Goal: Information Seeking & Learning: Learn about a topic

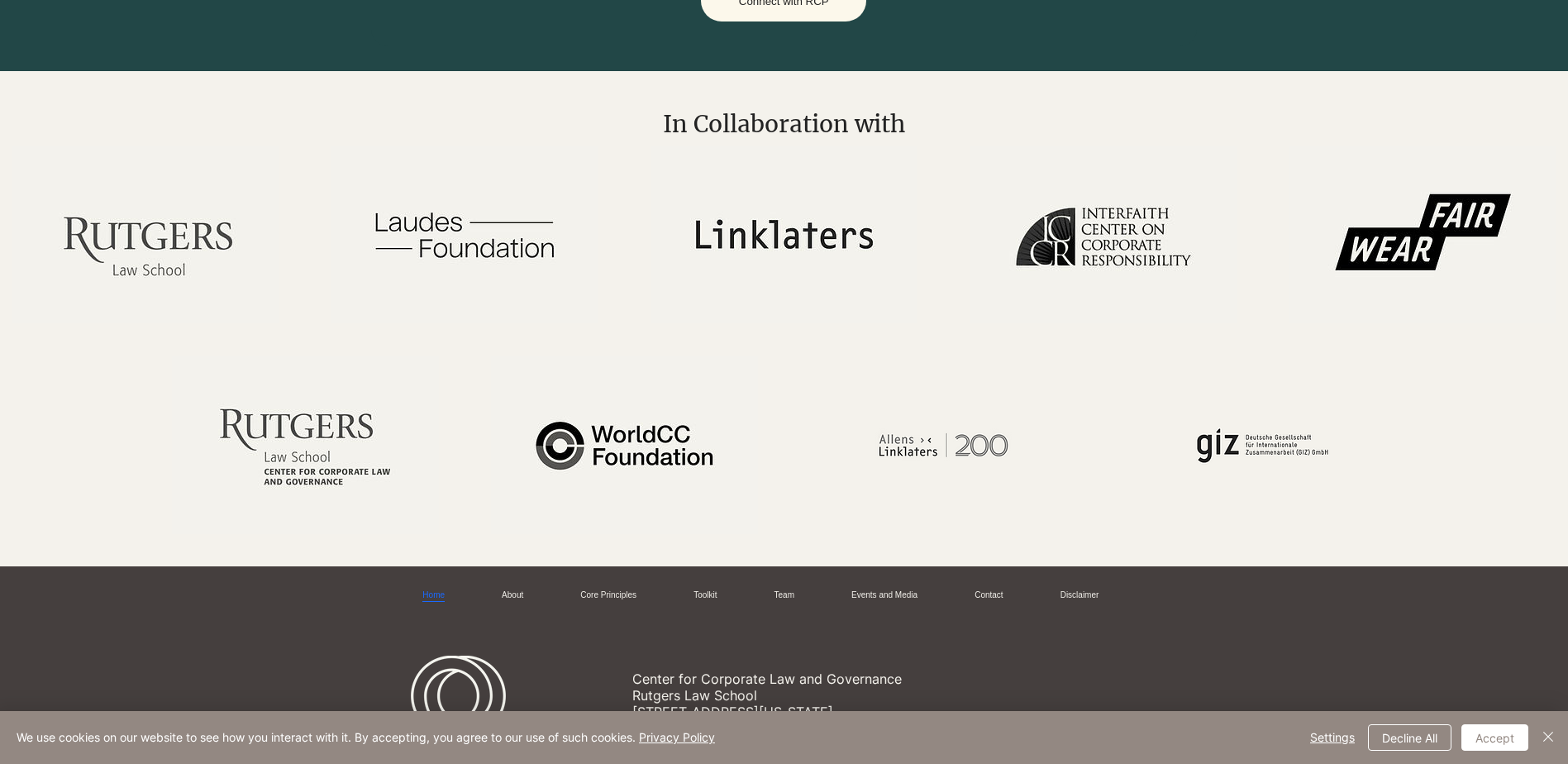
scroll to position [2610, 0]
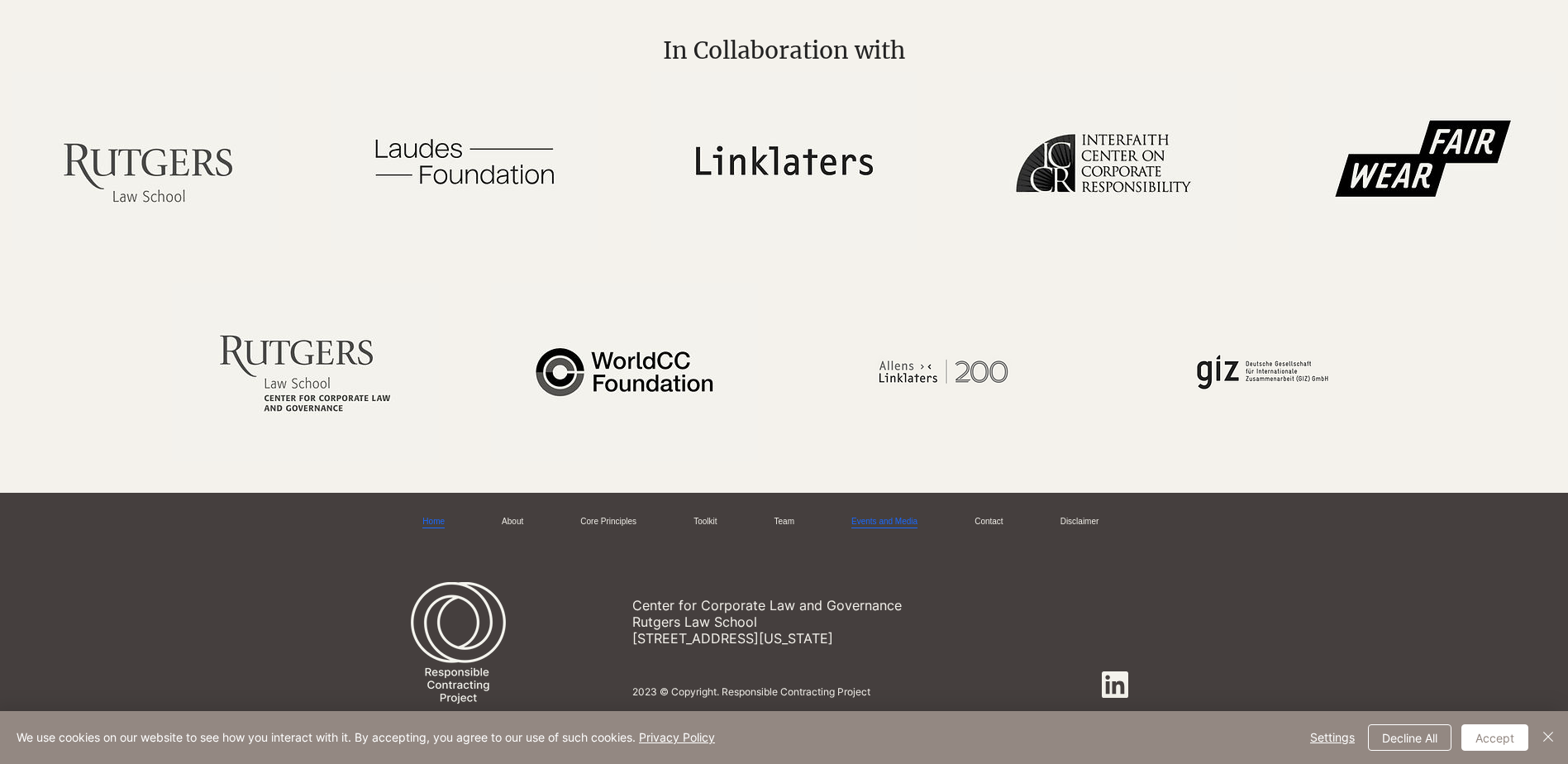
click at [895, 520] on link "Events and Media" at bounding box center [885, 522] width 66 height 12
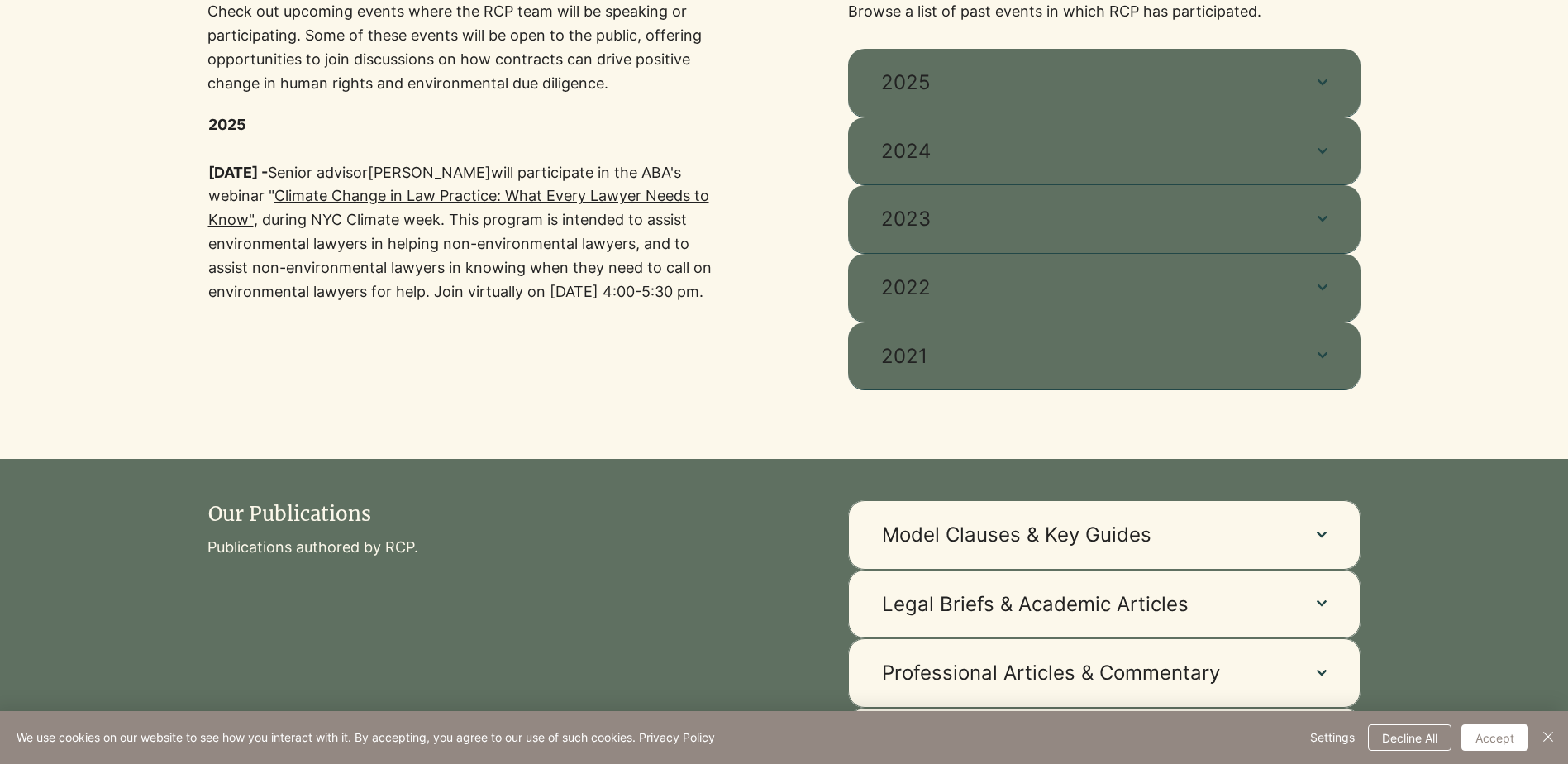
scroll to position [662, 0]
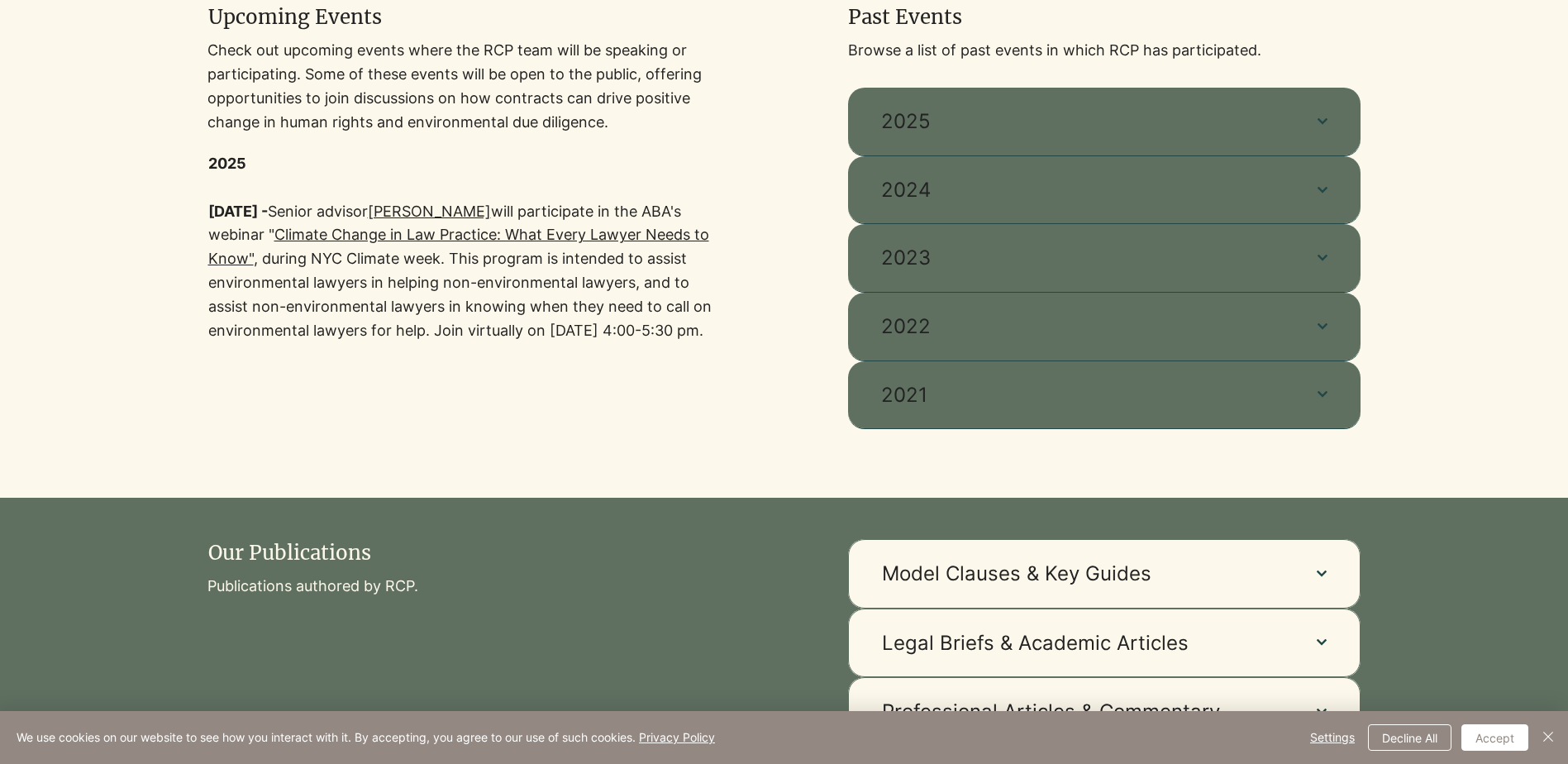
drag, startPoint x: 266, startPoint y: 234, endPoint x: 284, endPoint y: 352, distance: 119.4
click at [284, 343] on p "[DATE] - Senior advisor [PERSON_NAME] will participate in the ABA's webinar " C…" at bounding box center [464, 272] width 512 height 143
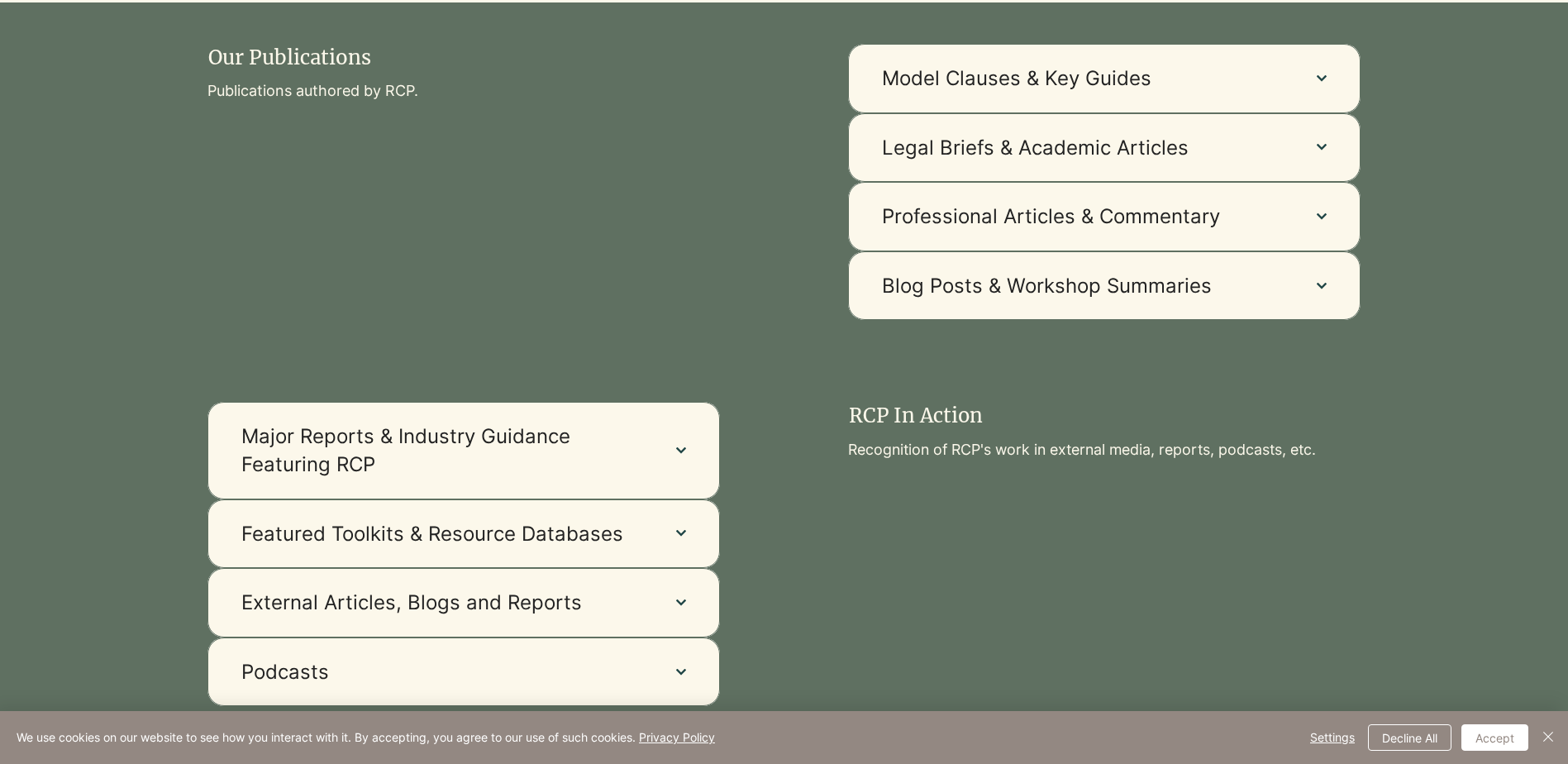
scroll to position [1157, 0]
click at [1003, 273] on span "Blog Posts & Workshop Summaries" at bounding box center [1083, 285] width 402 height 28
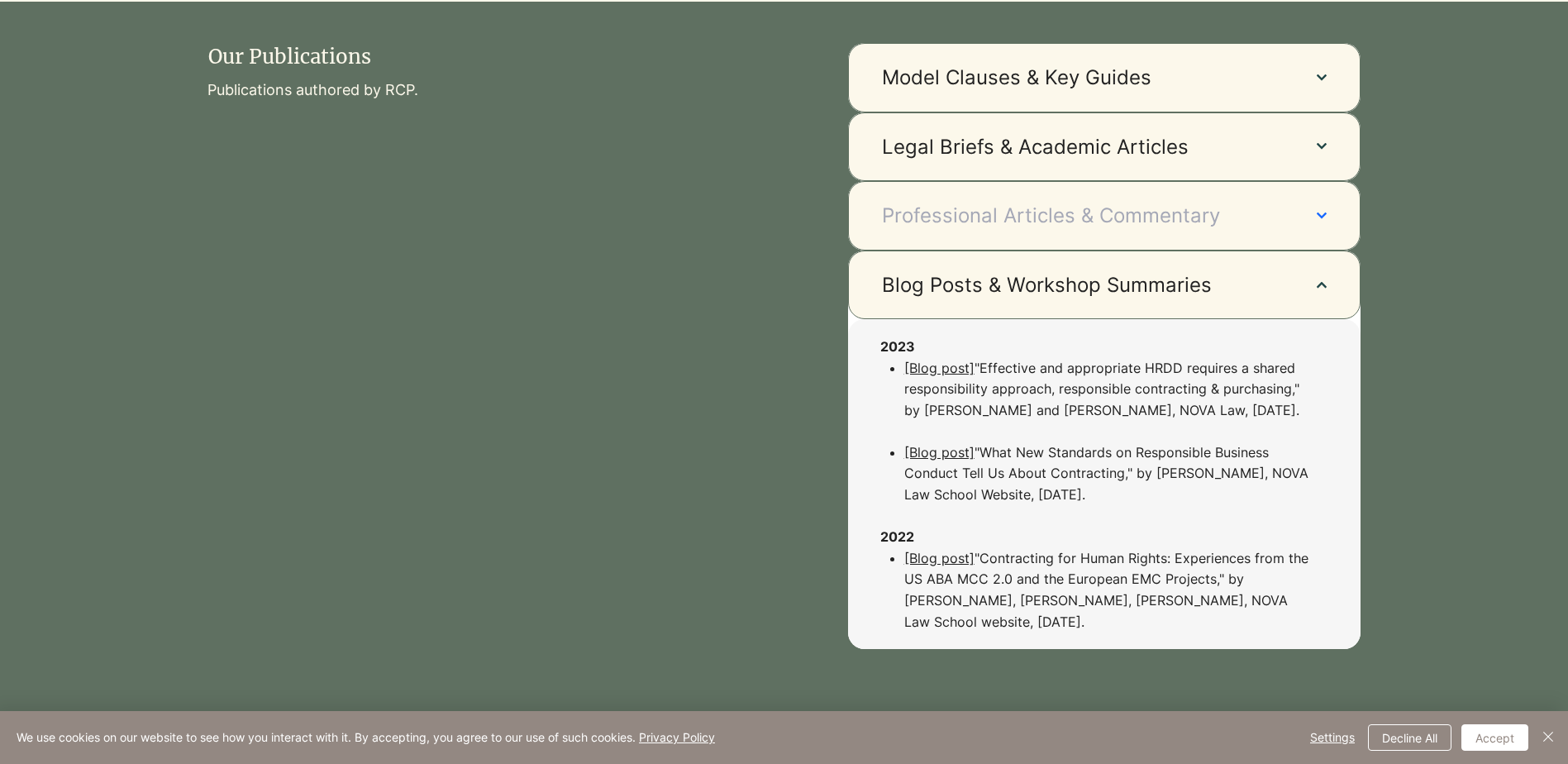
click at [988, 247] on button "Professional Articles & Commentary" at bounding box center [1104, 215] width 512 height 70
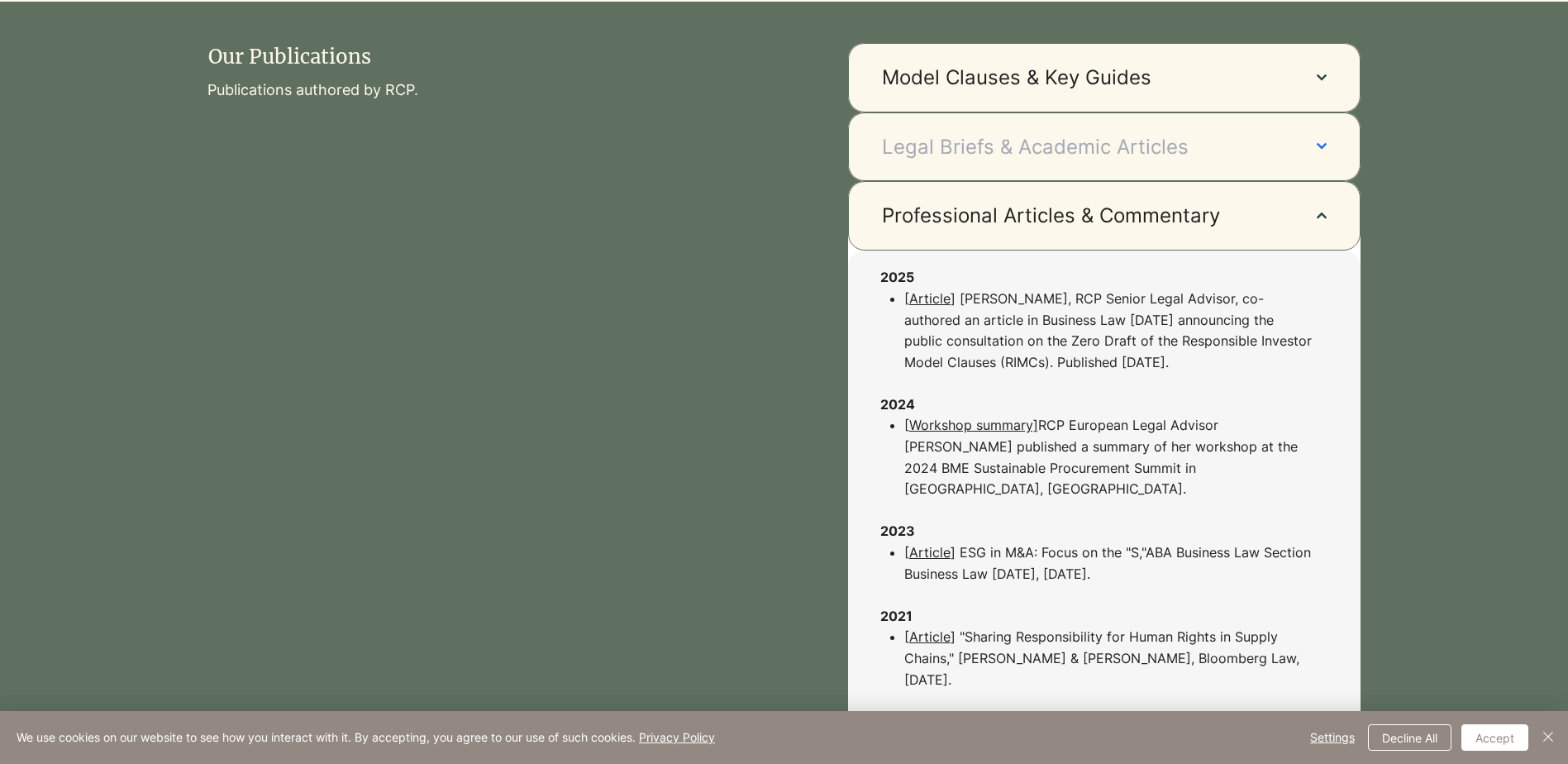
click at [920, 136] on span "Legal Briefs & Academic Articles" at bounding box center [1083, 147] width 402 height 28
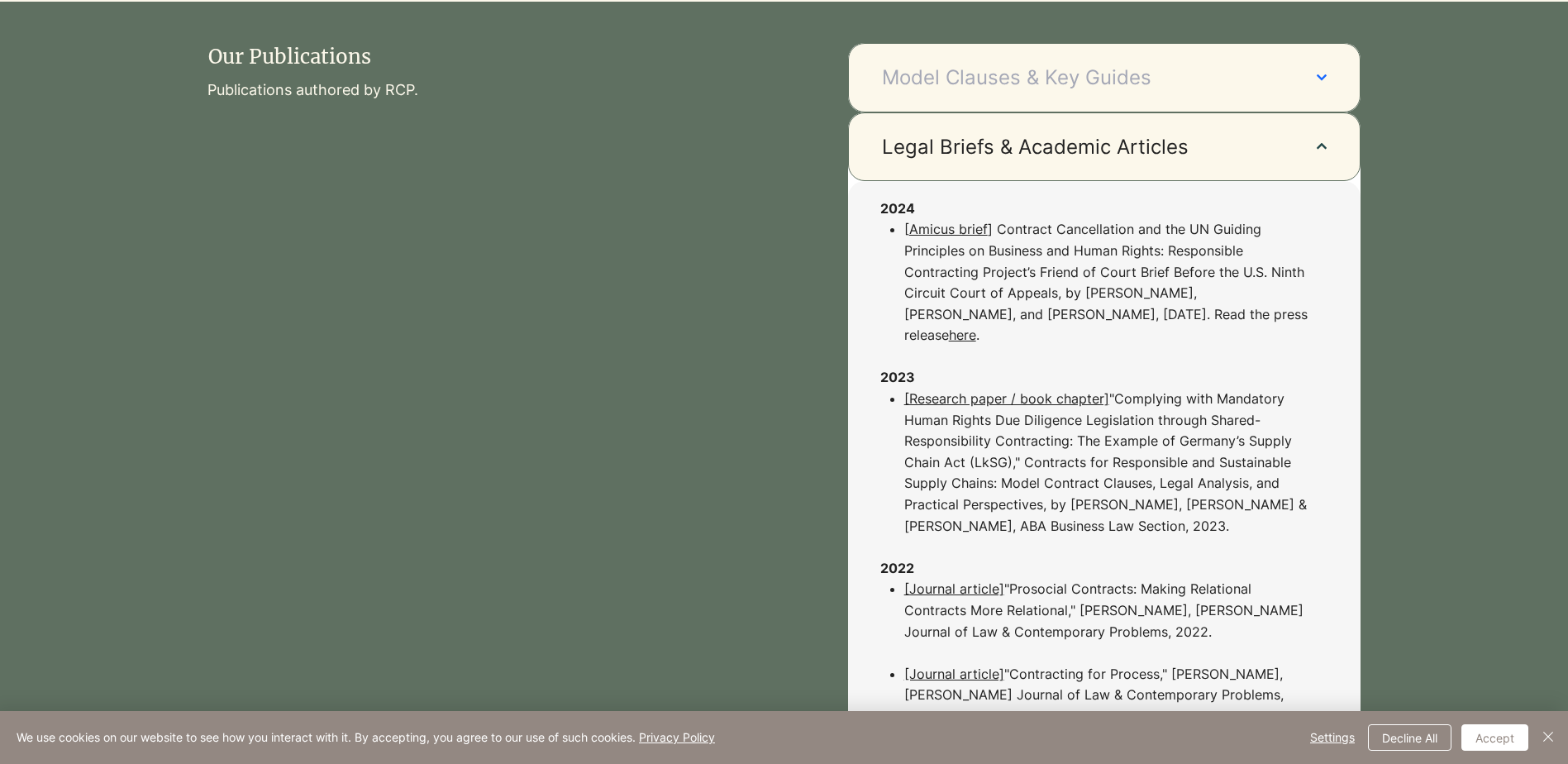
click at [931, 86] on span "Model Clauses & Key Guides" at bounding box center [1083, 78] width 402 height 28
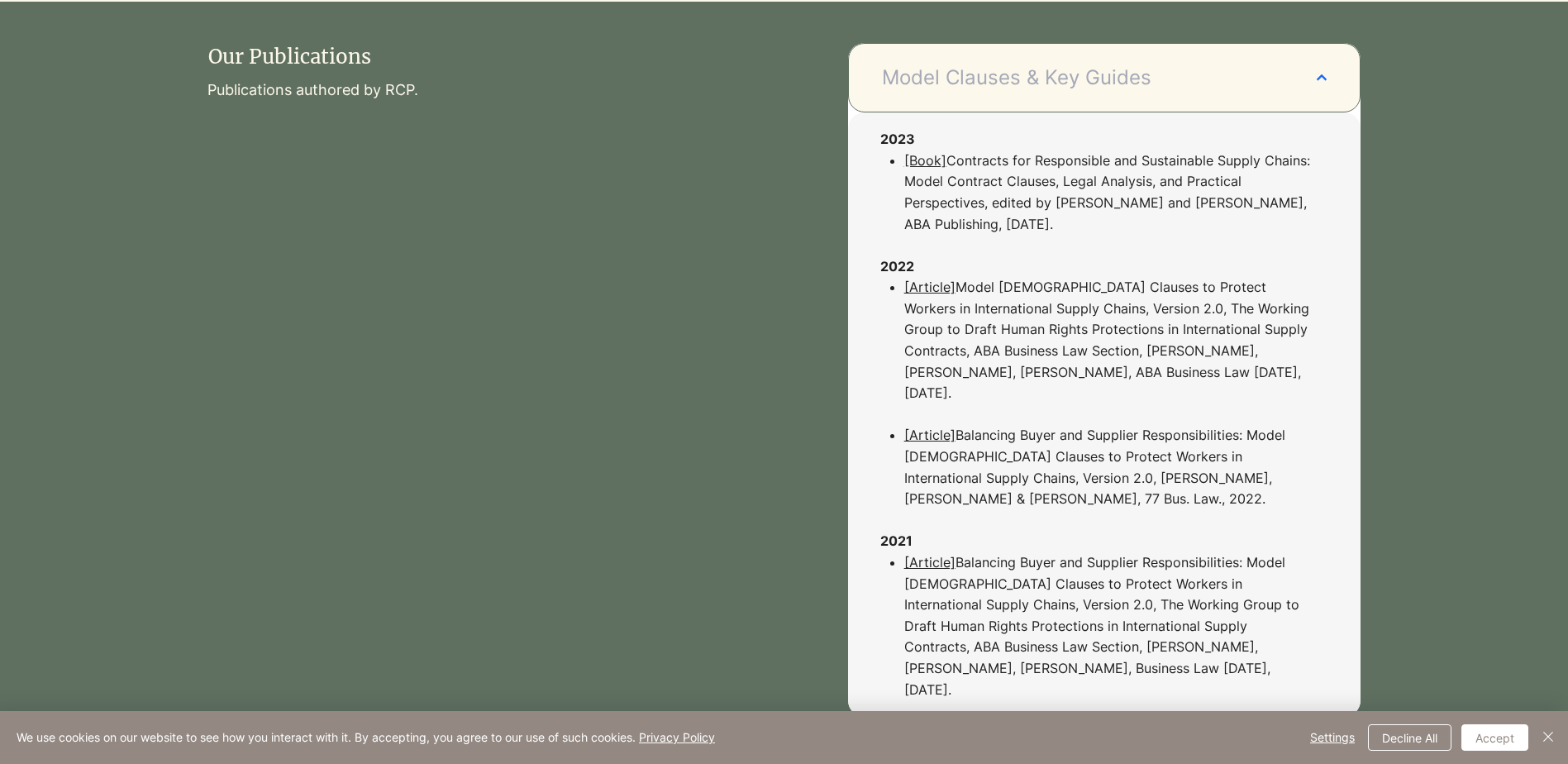
click at [931, 86] on span "Model Clauses & Key Guides" at bounding box center [1083, 78] width 402 height 28
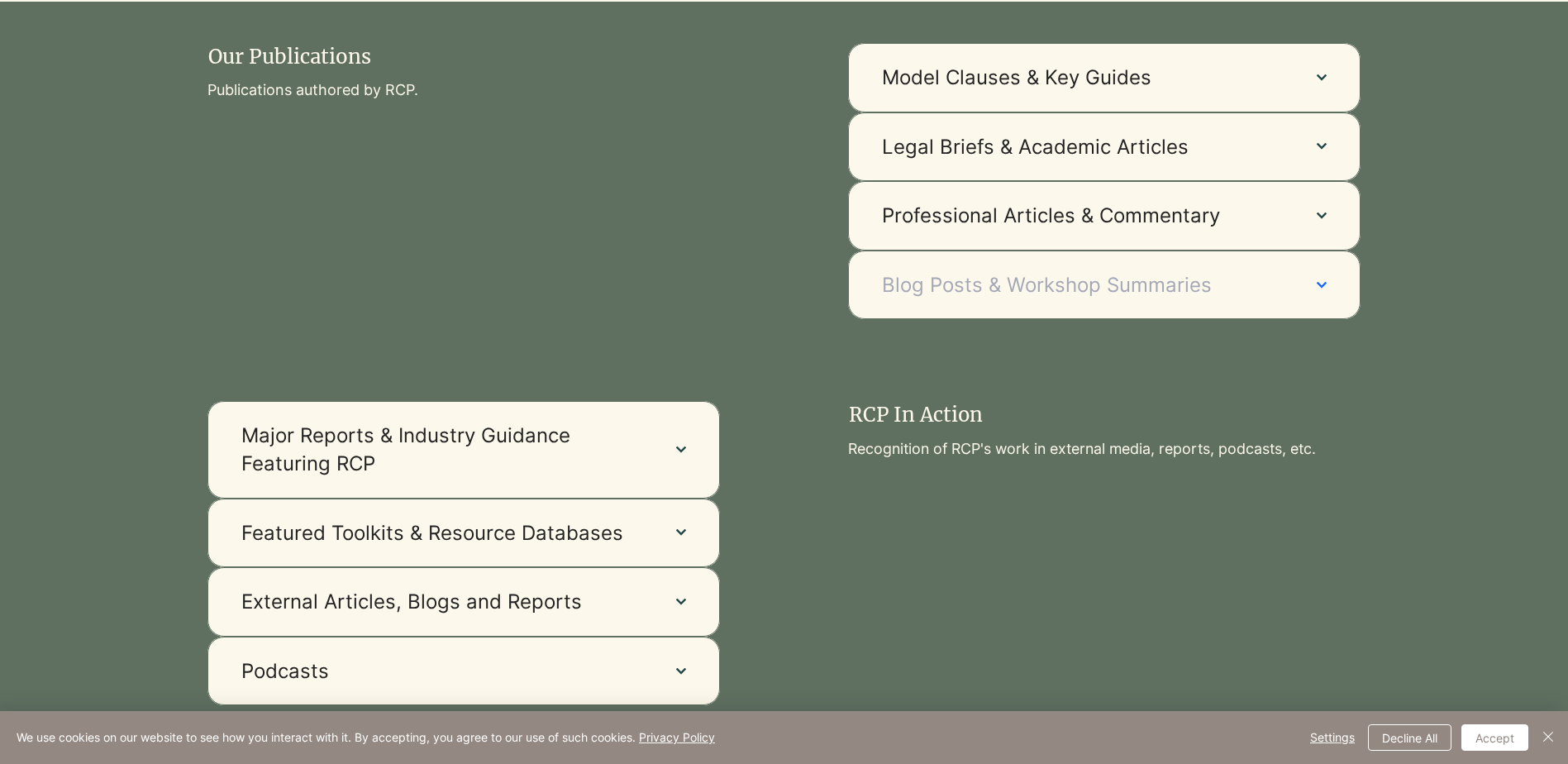
click at [950, 285] on span "Blog Posts & Workshop Summaries" at bounding box center [1083, 285] width 402 height 28
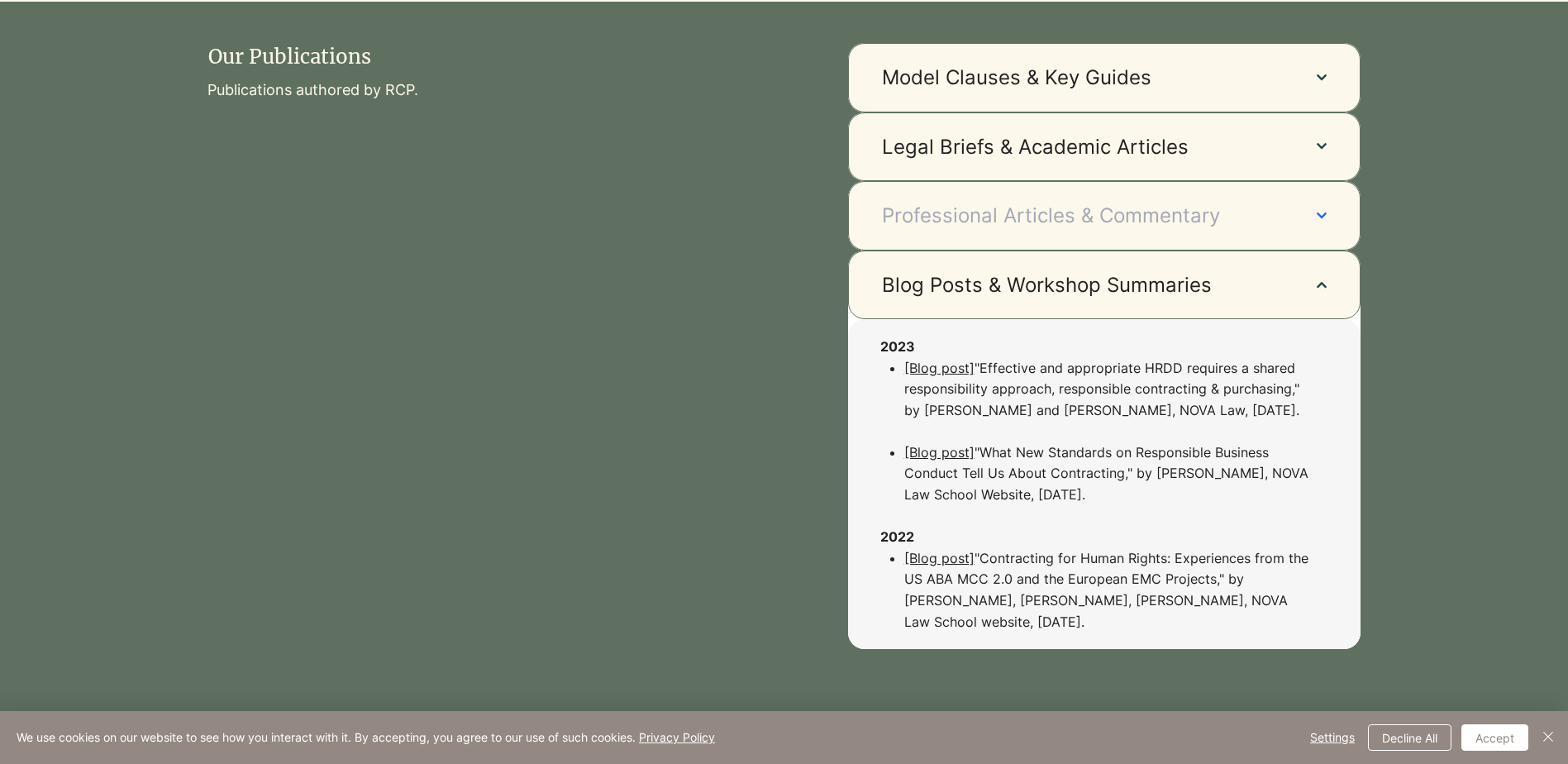
click at [949, 235] on button "Professional Articles & Commentary" at bounding box center [1104, 215] width 512 height 70
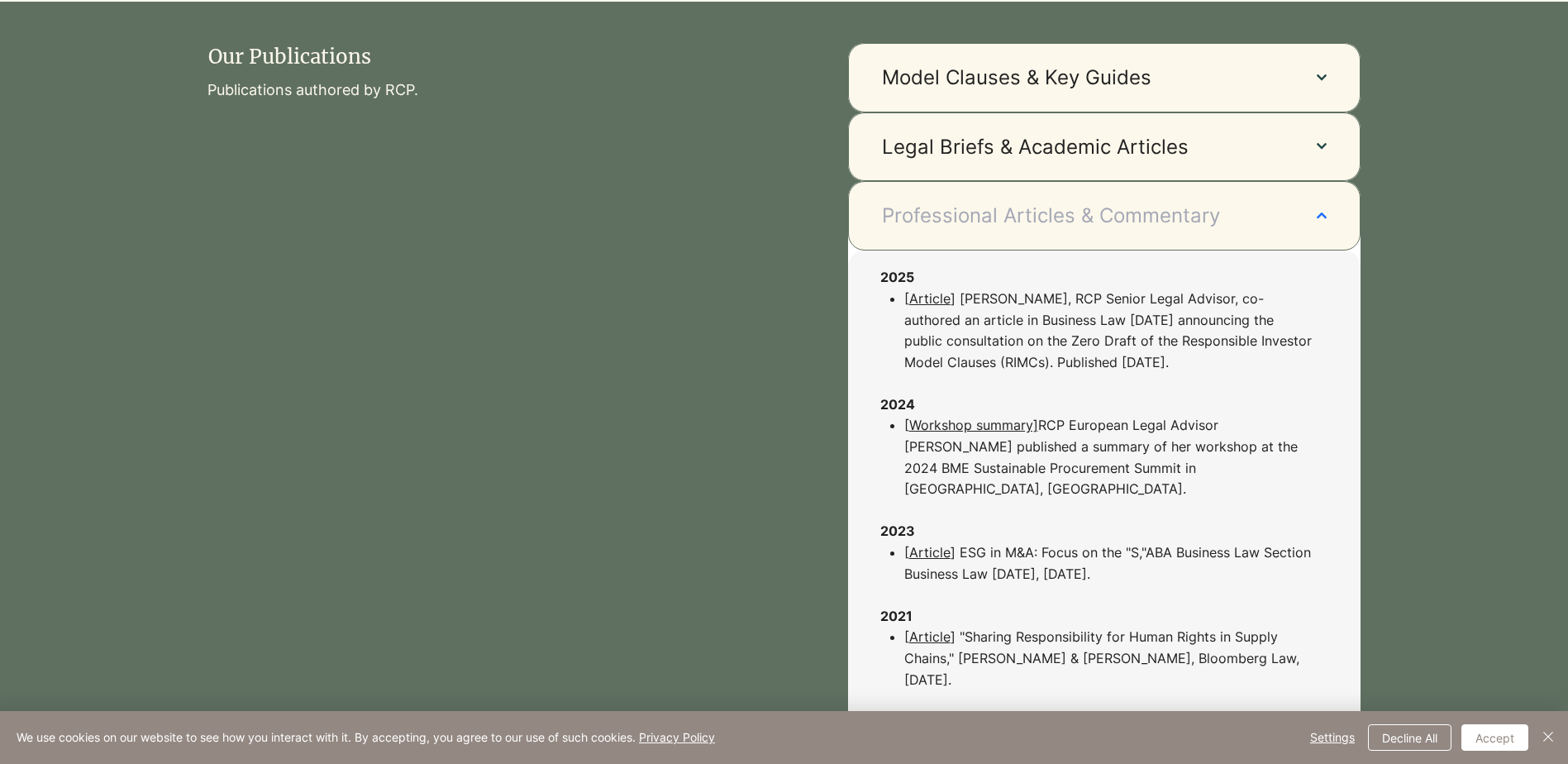
click at [949, 184] on button "Professional Articles & Commentary" at bounding box center [1104, 215] width 512 height 70
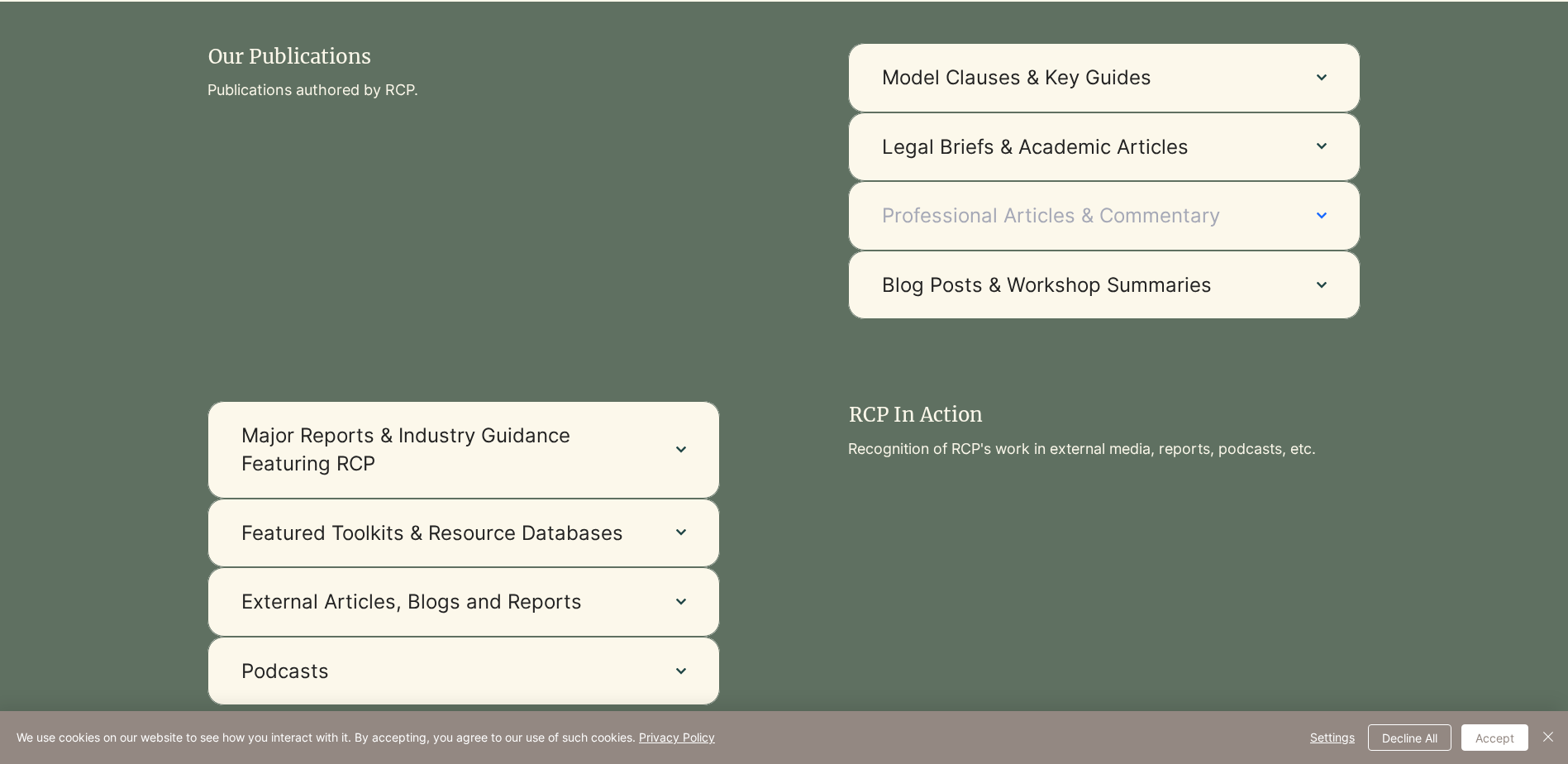
click at [958, 220] on span "Professional Articles & Commentary" at bounding box center [1083, 216] width 402 height 28
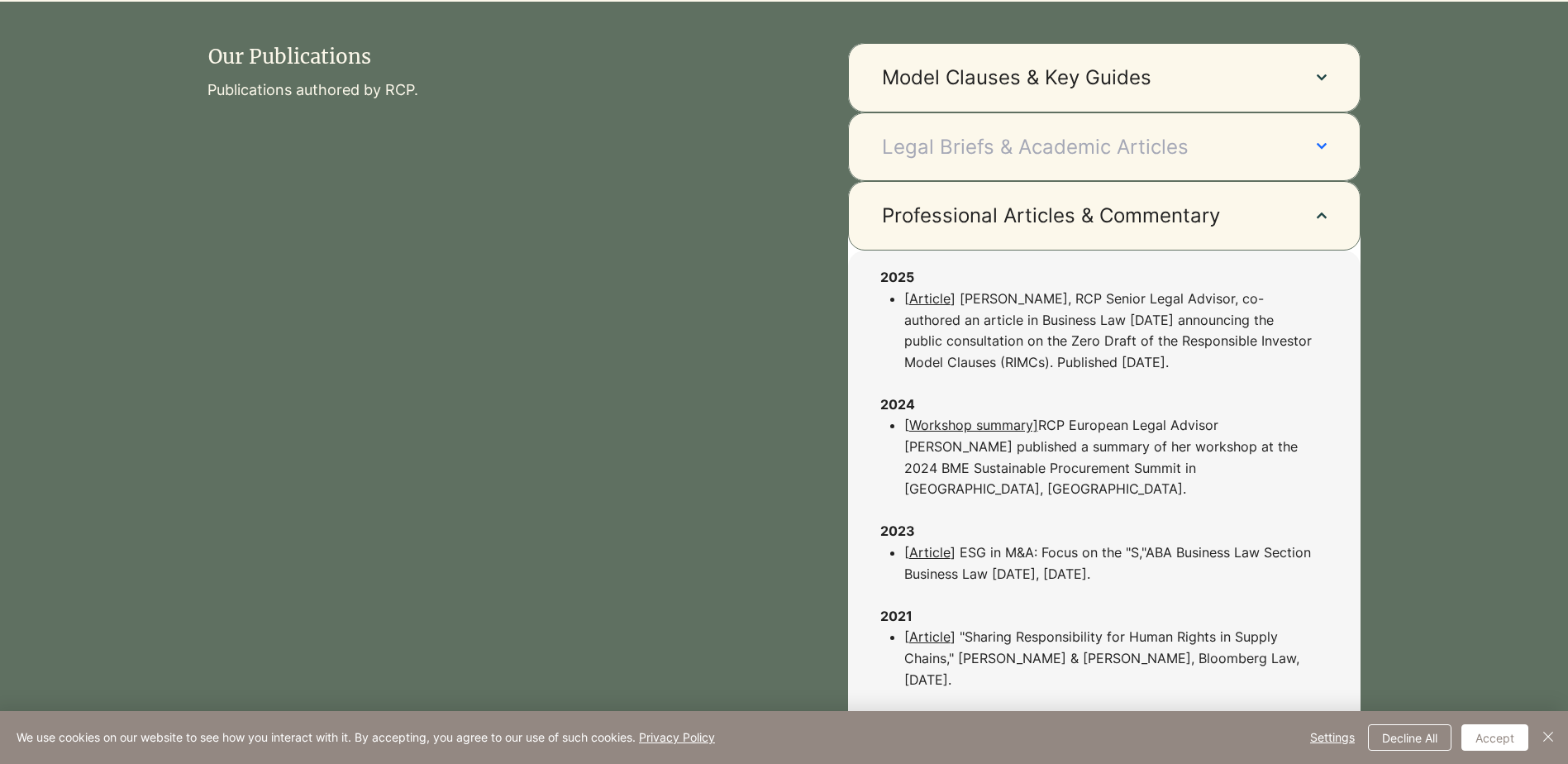
click at [953, 160] on span "Legal Briefs & Academic Articles" at bounding box center [1083, 147] width 402 height 28
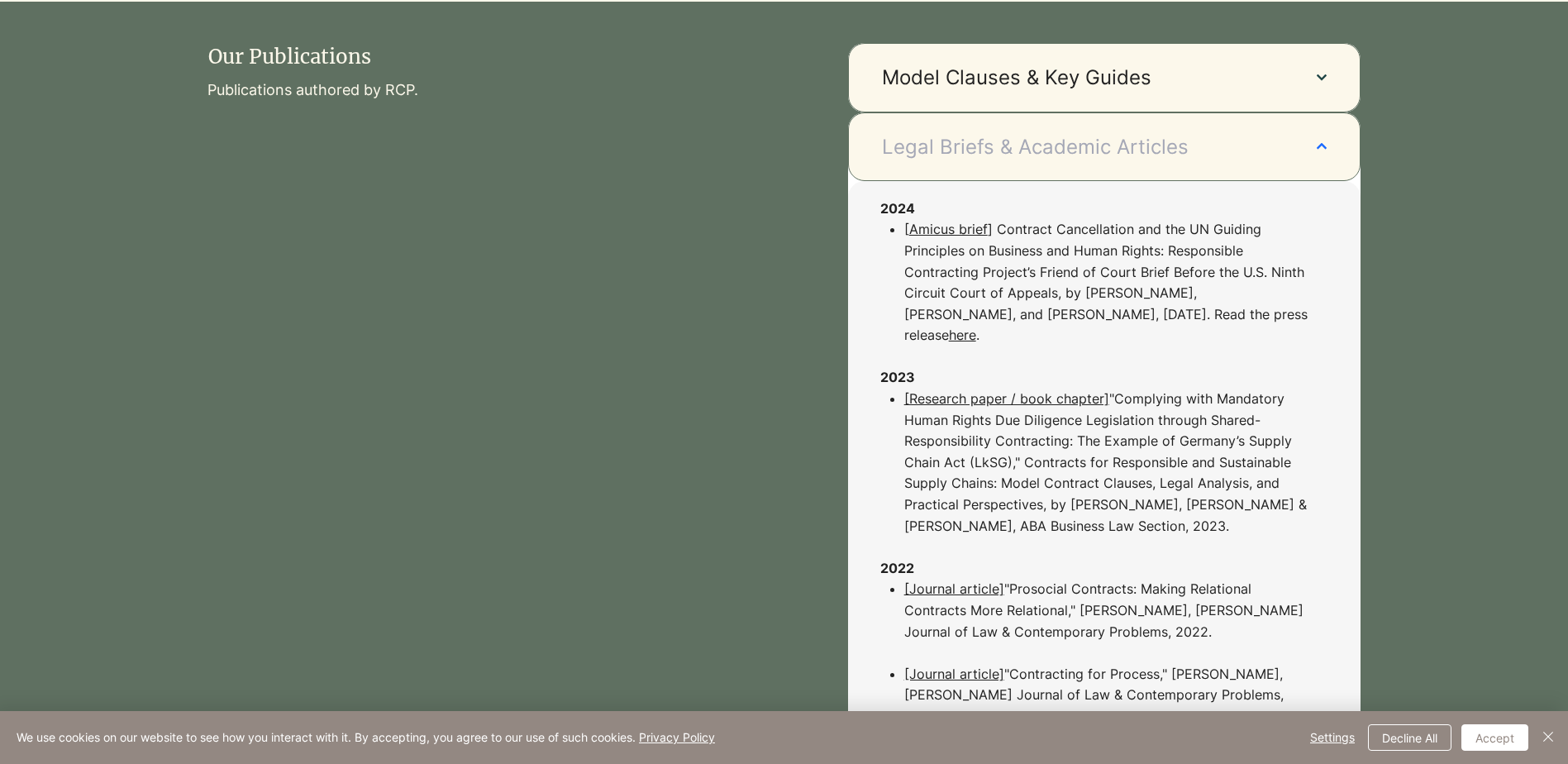
click at [953, 160] on span "Legal Briefs & Academic Articles" at bounding box center [1083, 147] width 402 height 28
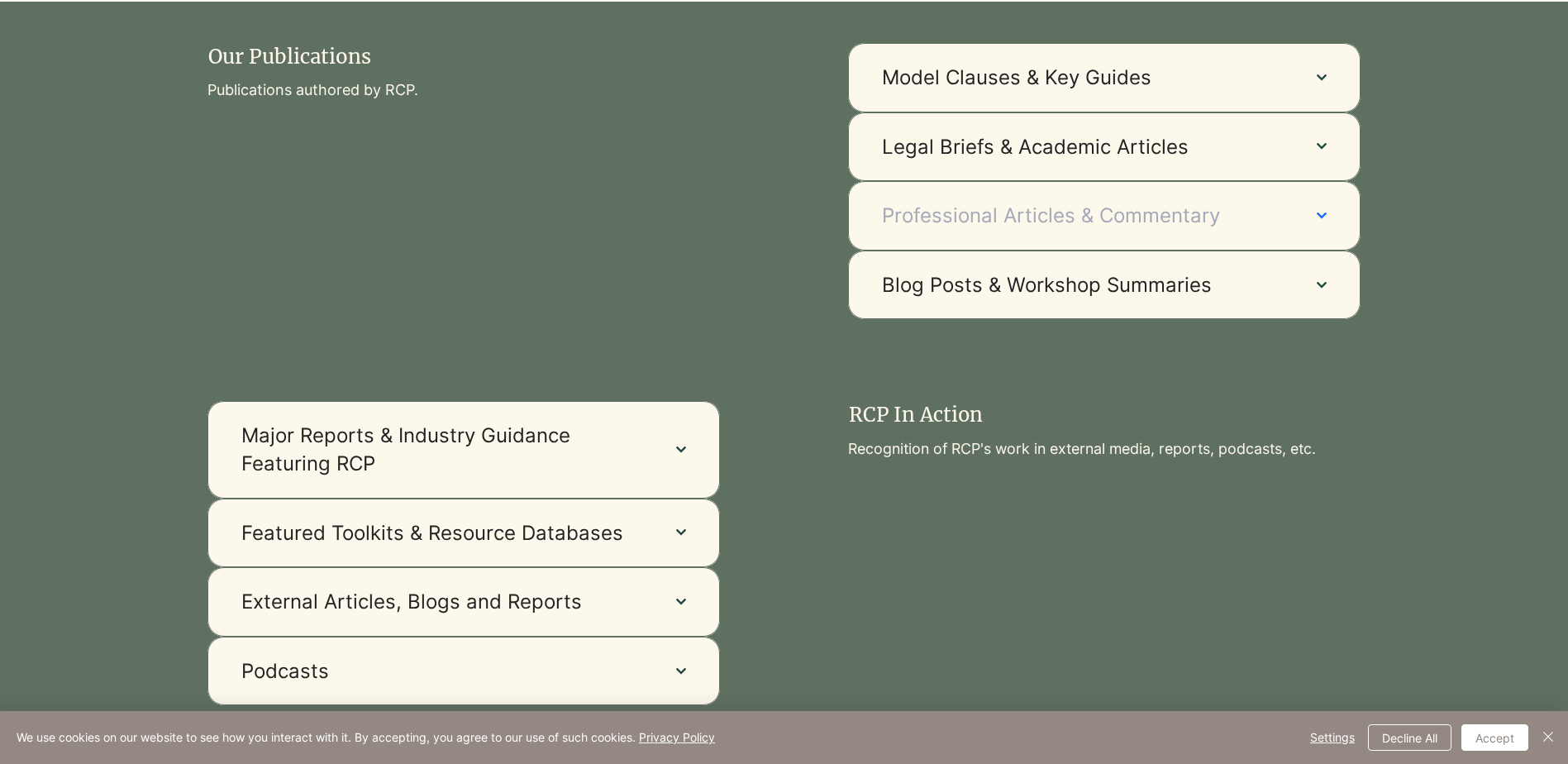
click at [964, 213] on span "Professional Articles & Commentary" at bounding box center [1083, 216] width 402 height 28
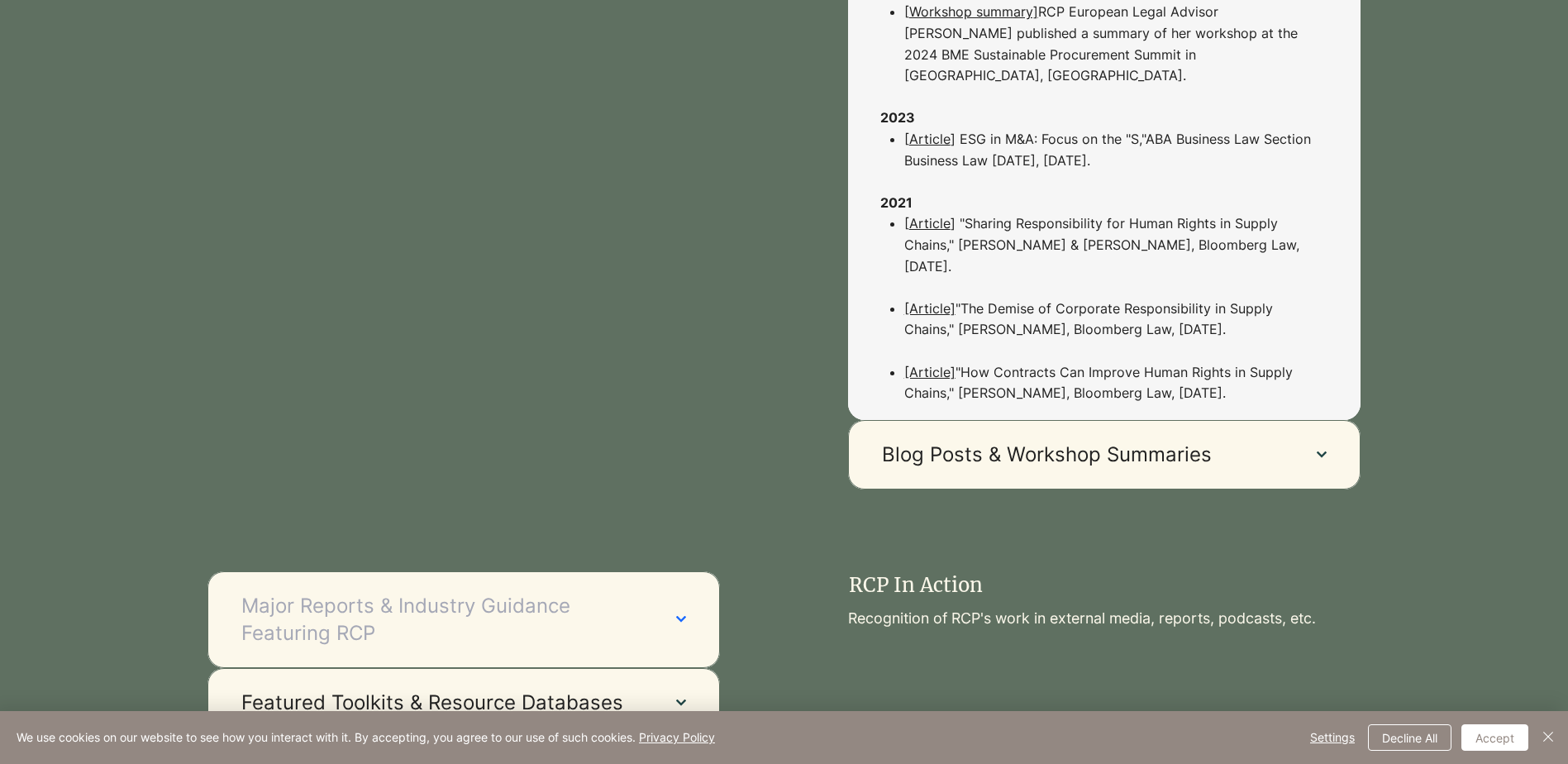
scroll to position [1737, 0]
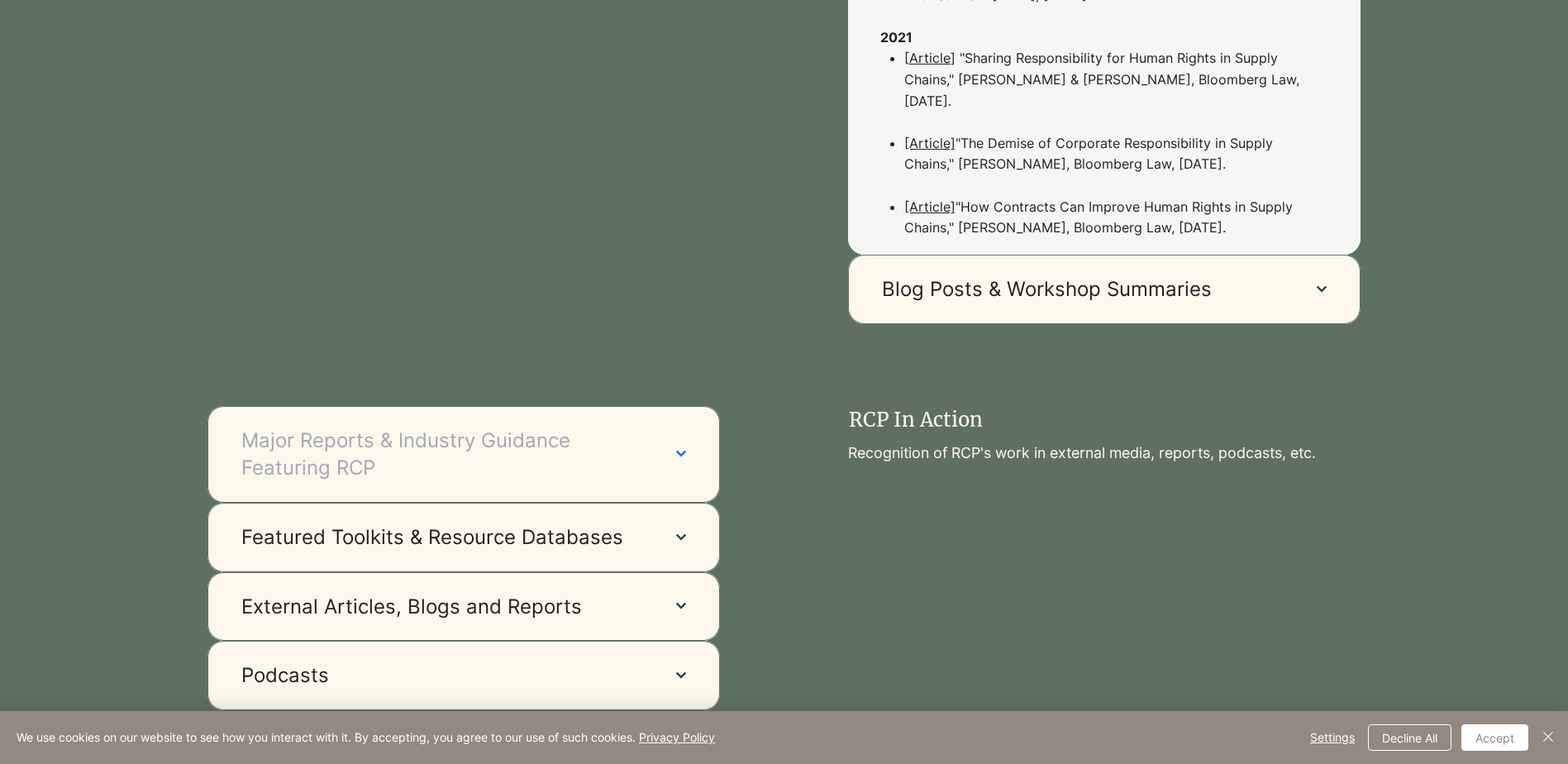
click at [383, 431] on span "Major Reports & Industry Guidance Featuring RCP" at bounding box center [443, 454] width 402 height 56
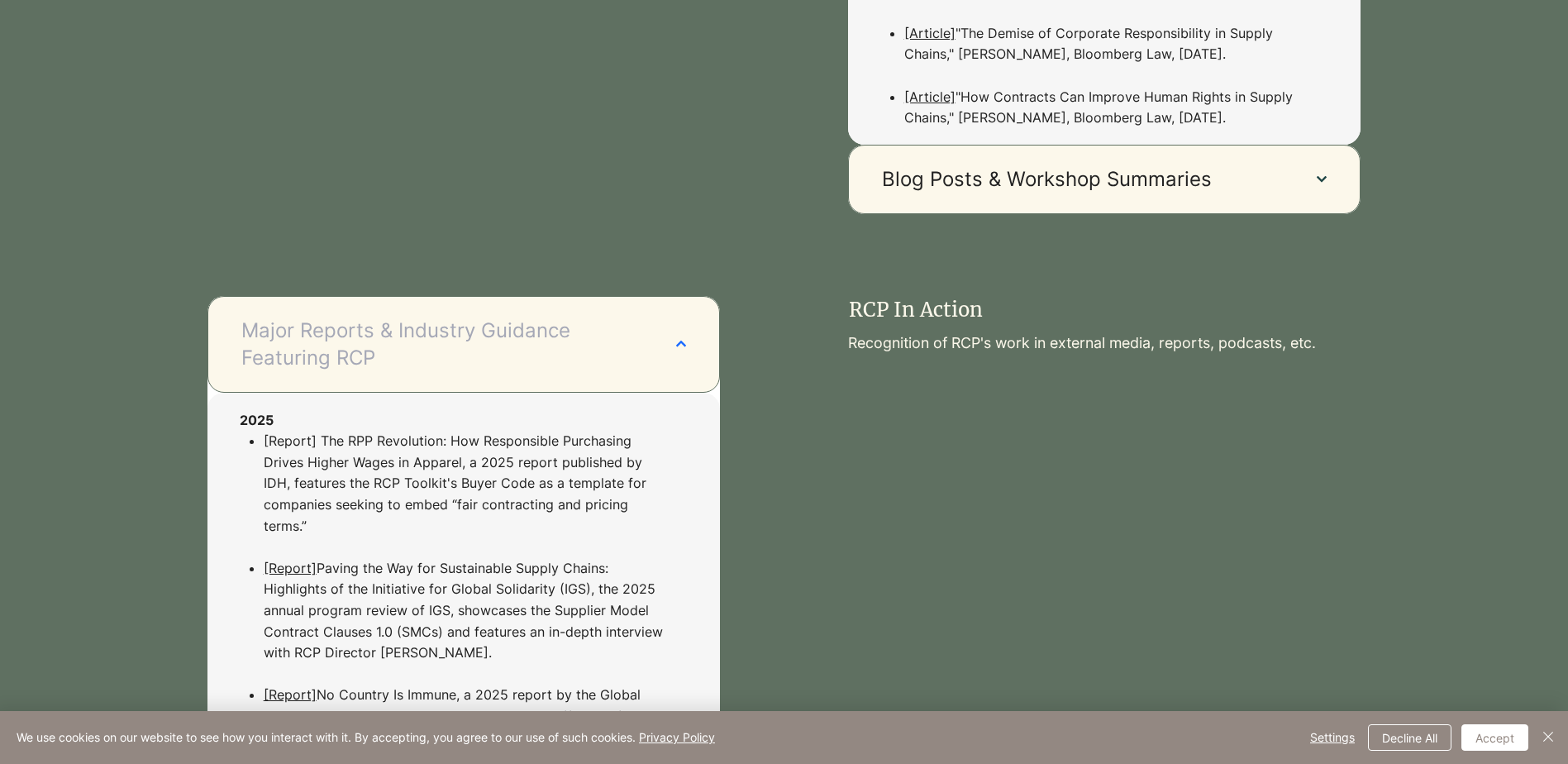
scroll to position [1902, 0]
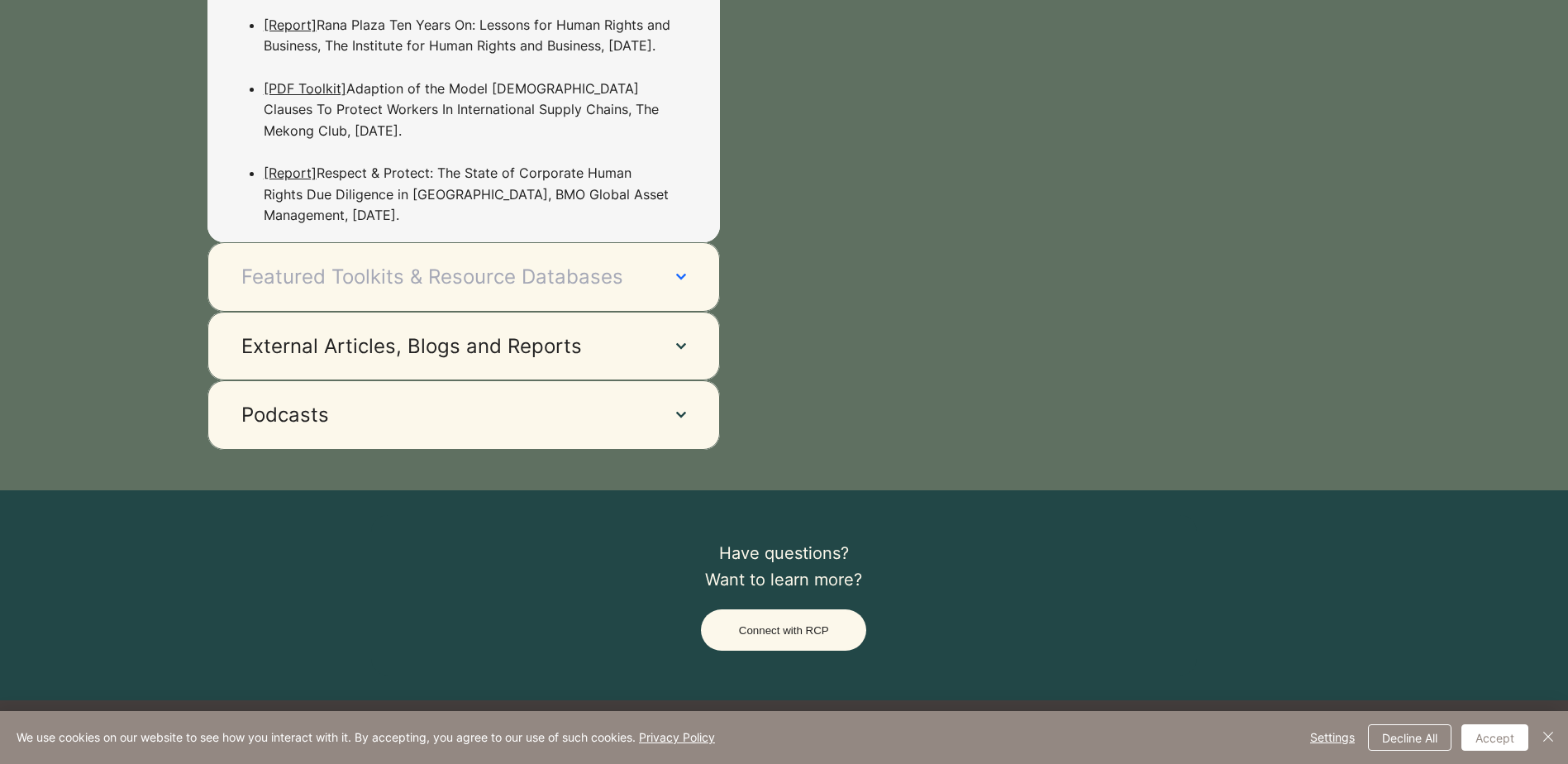
click at [572, 296] on button "Featured Toolkits & Resource Databases" at bounding box center [463, 277] width 512 height 70
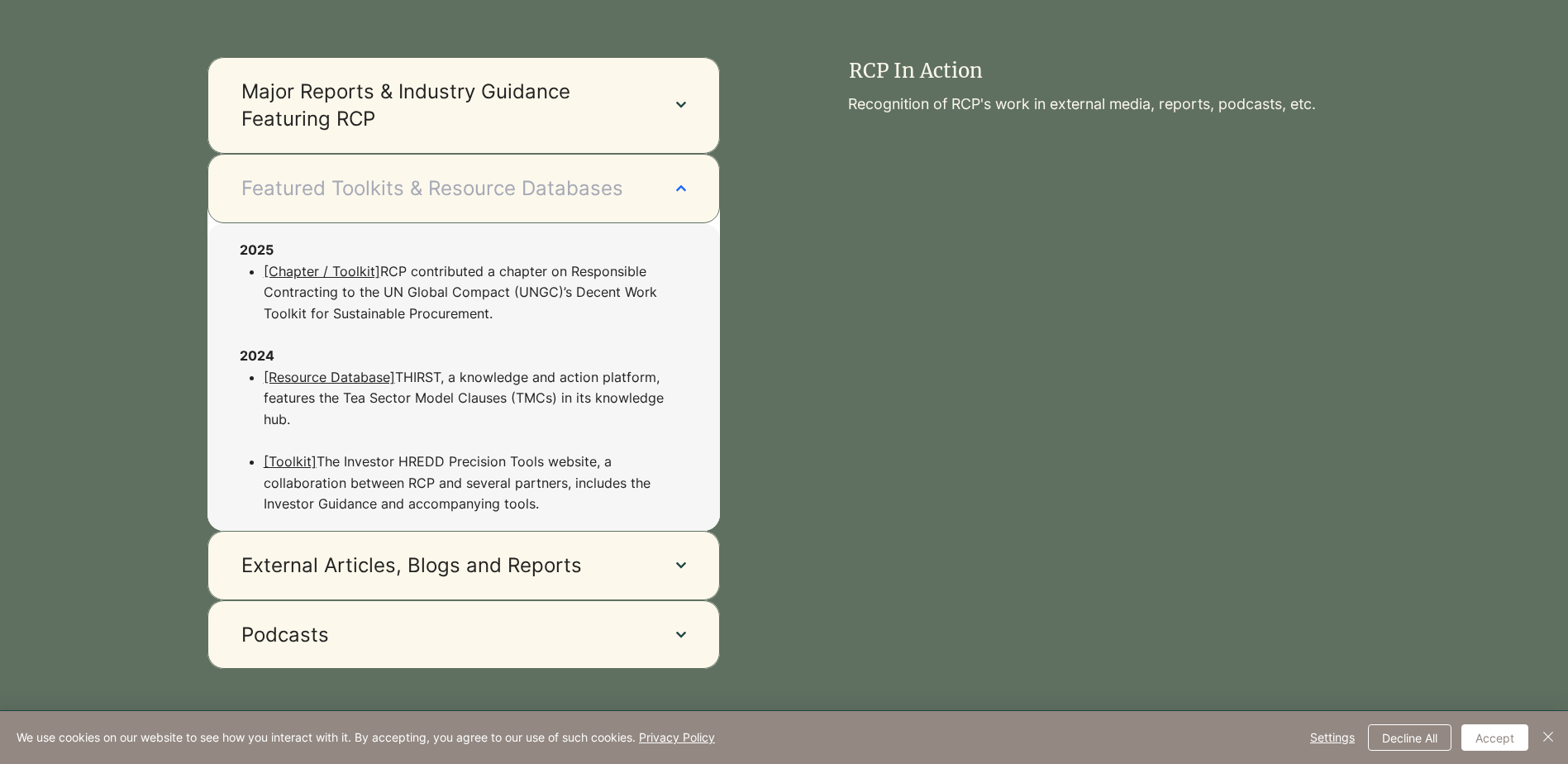
scroll to position [2085, 0]
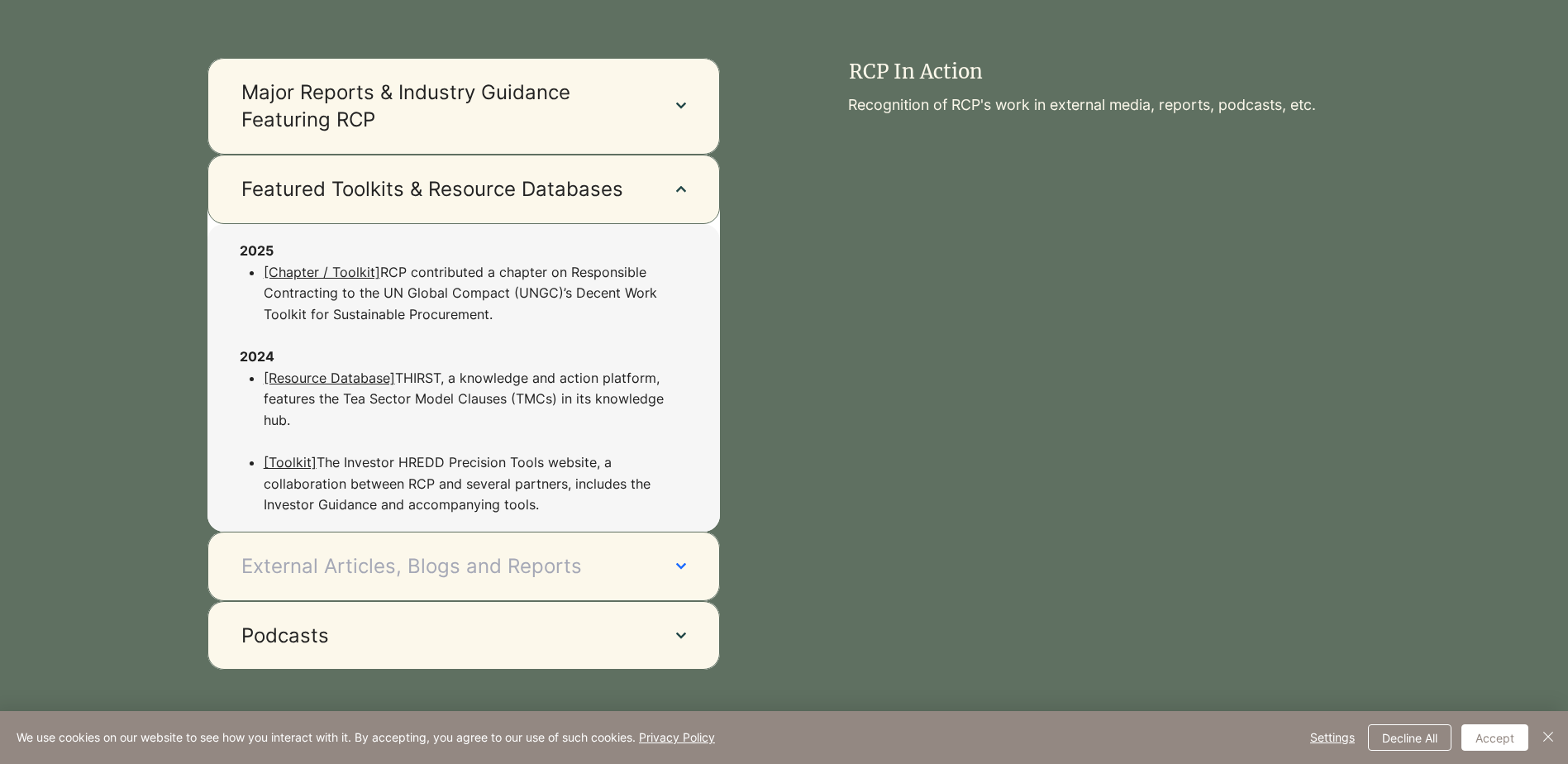
click at [562, 552] on span "External Articles, Blogs and Reports" at bounding box center [443, 566] width 402 height 28
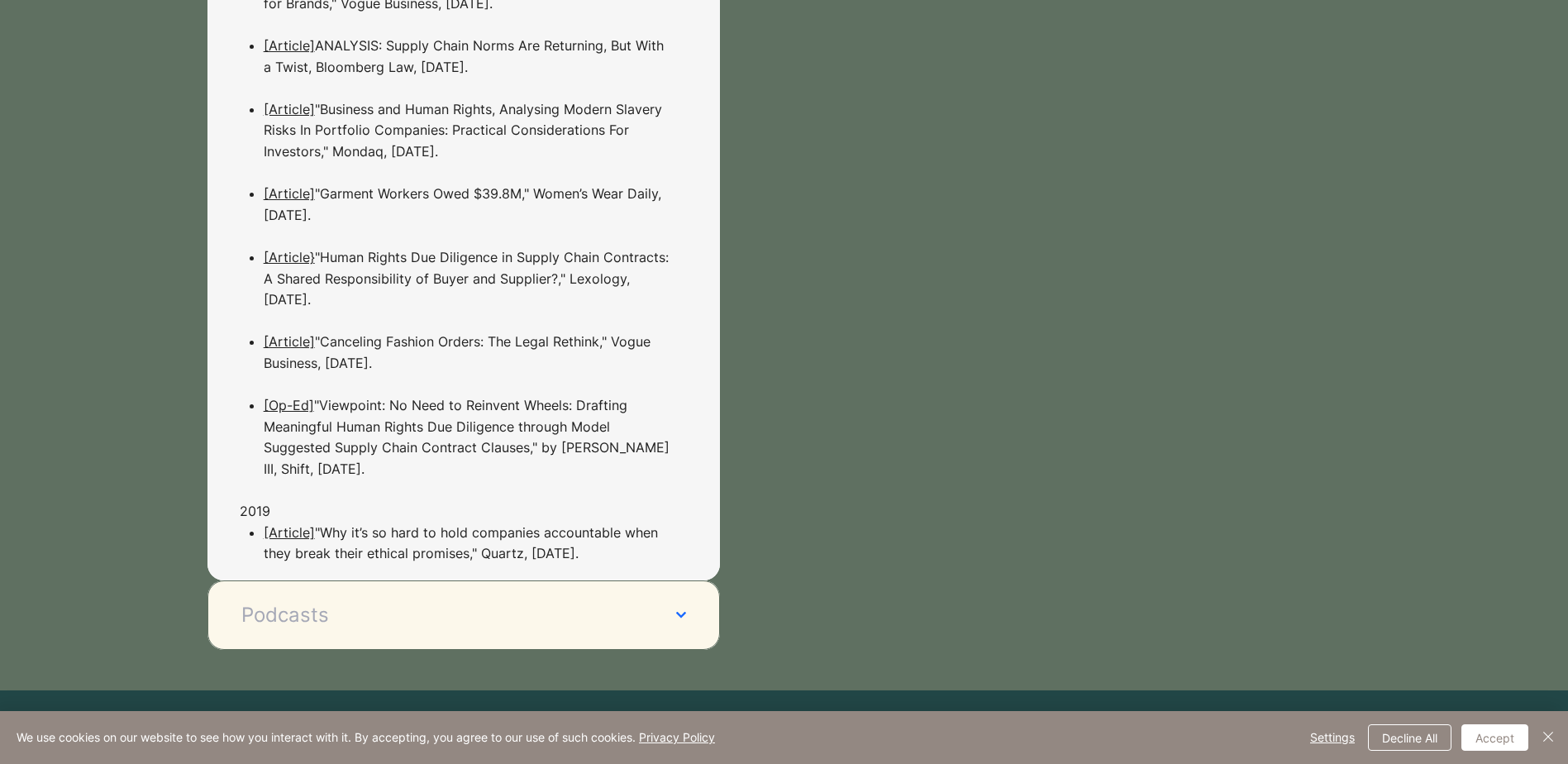
click at [598, 602] on span "Podcasts" at bounding box center [443, 616] width 402 height 28
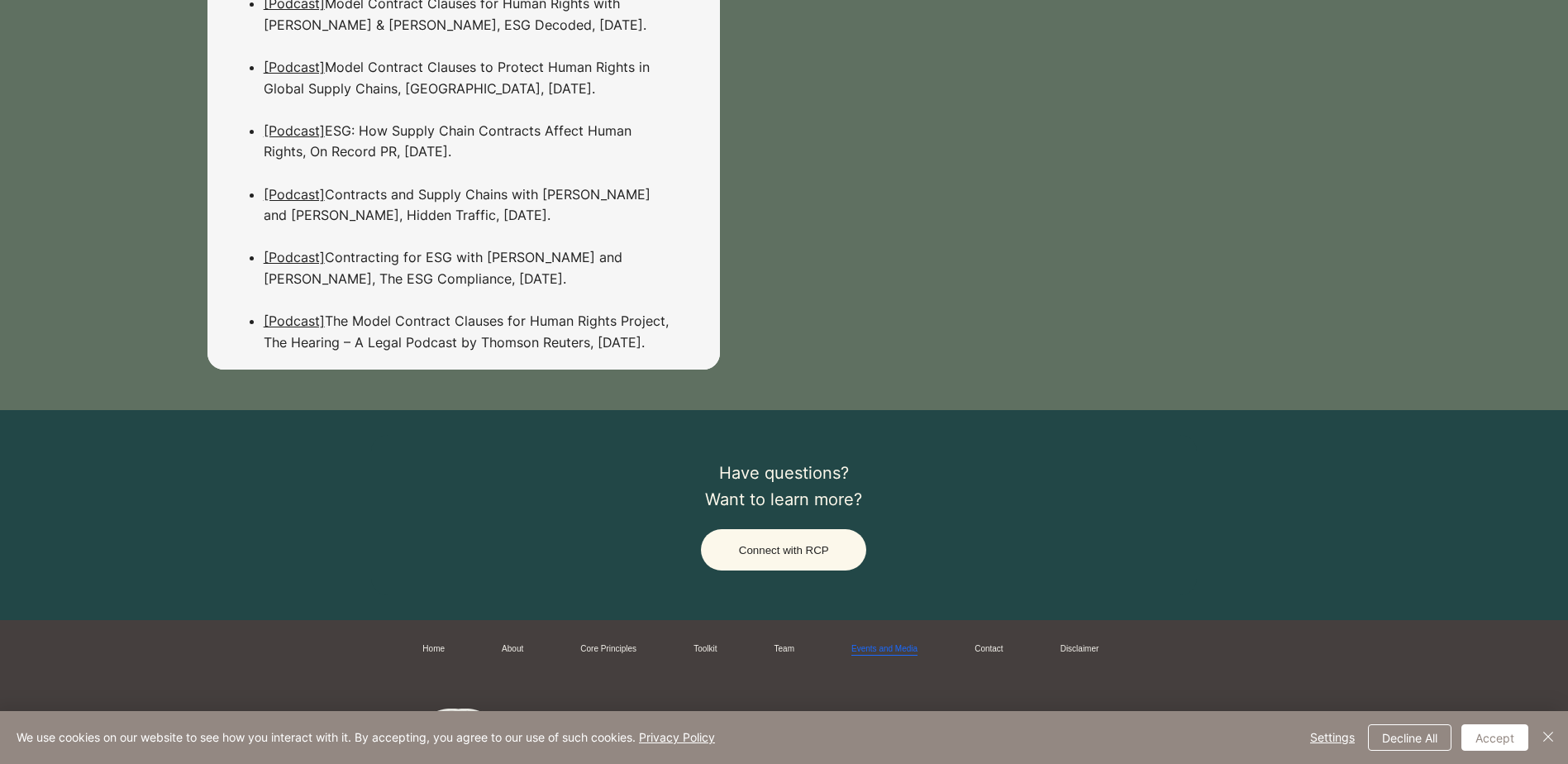
scroll to position [2818, 0]
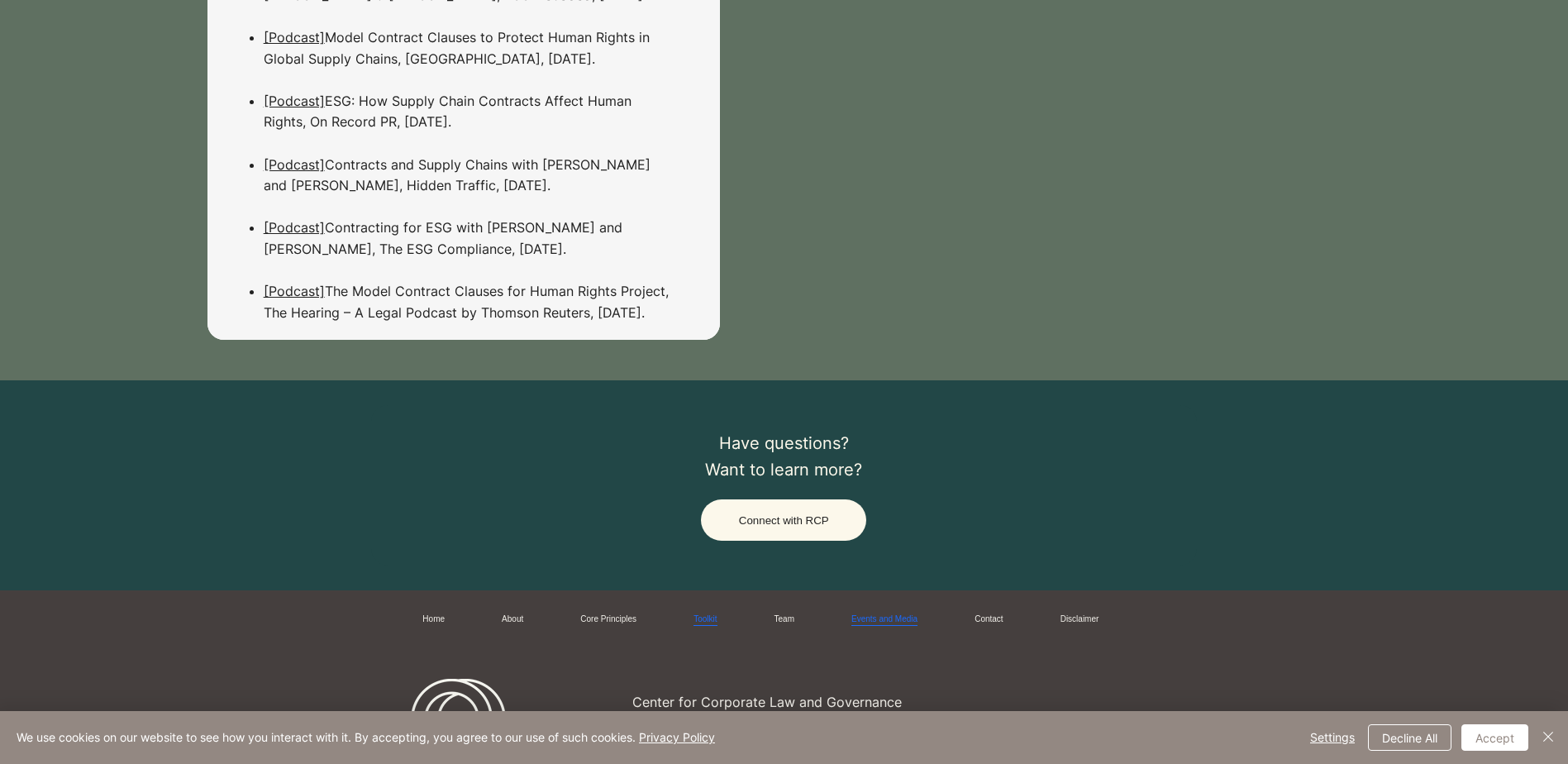
click at [695, 614] on link "Toolkit" at bounding box center [706, 620] width 23 height 12
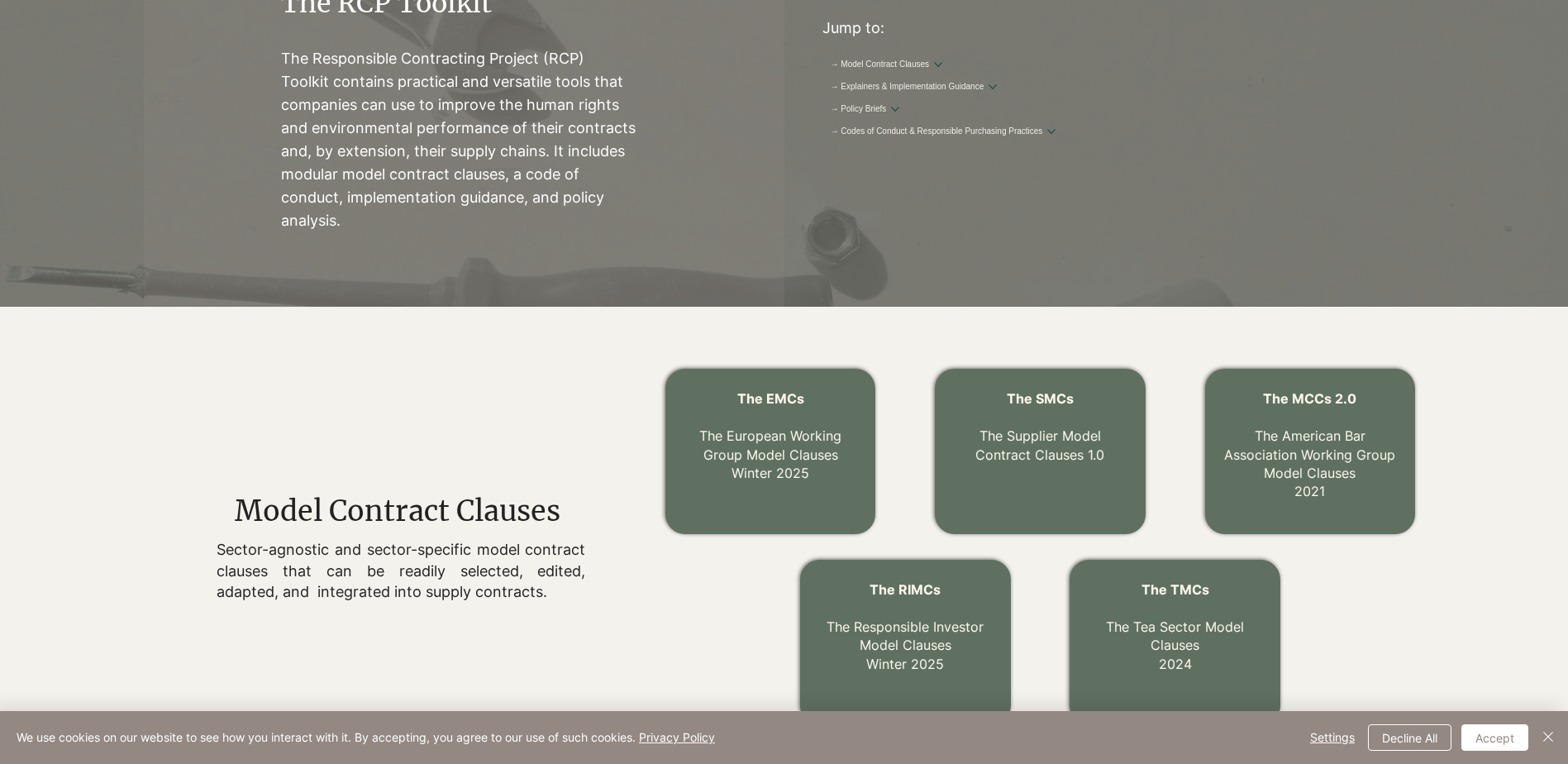
scroll to position [83, 0]
